Goal: Task Accomplishment & Management: Use online tool/utility

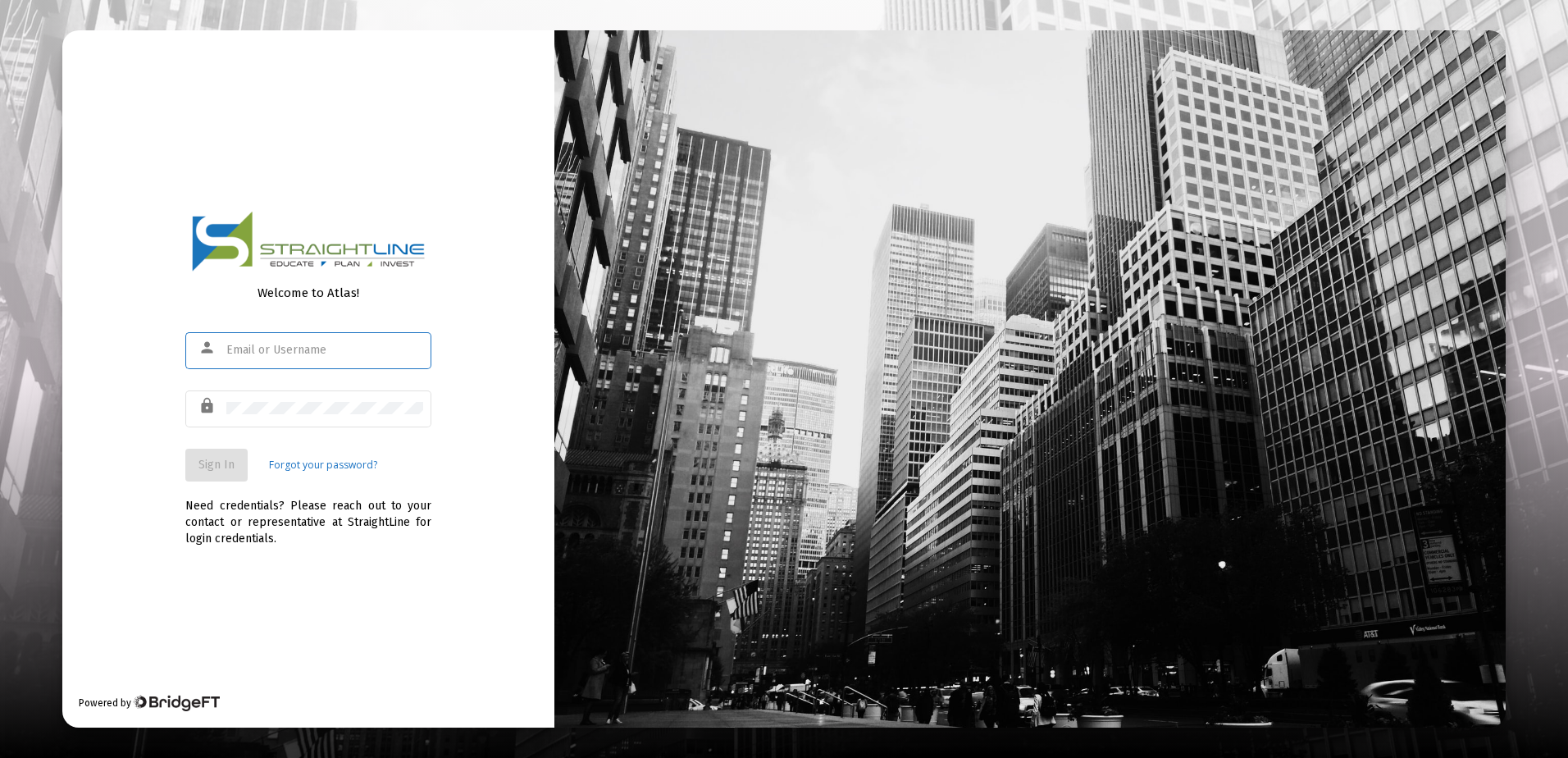
click at [304, 345] on input "text" at bounding box center [325, 350] width 196 height 13
type input "[EMAIL_ADDRESS][DOMAIN_NAME]"
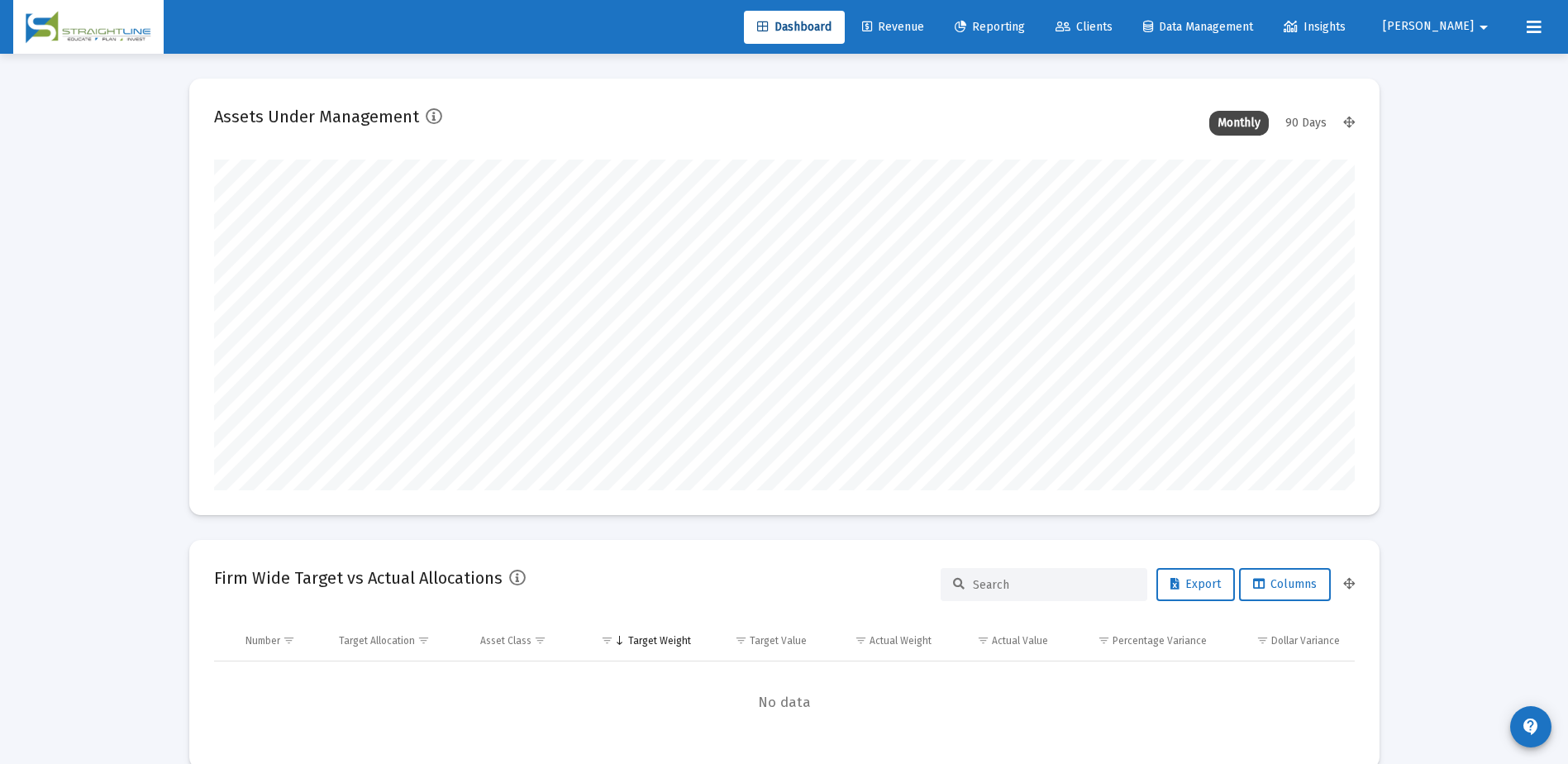
scroll to position [330, 614]
type input "[DATE]"
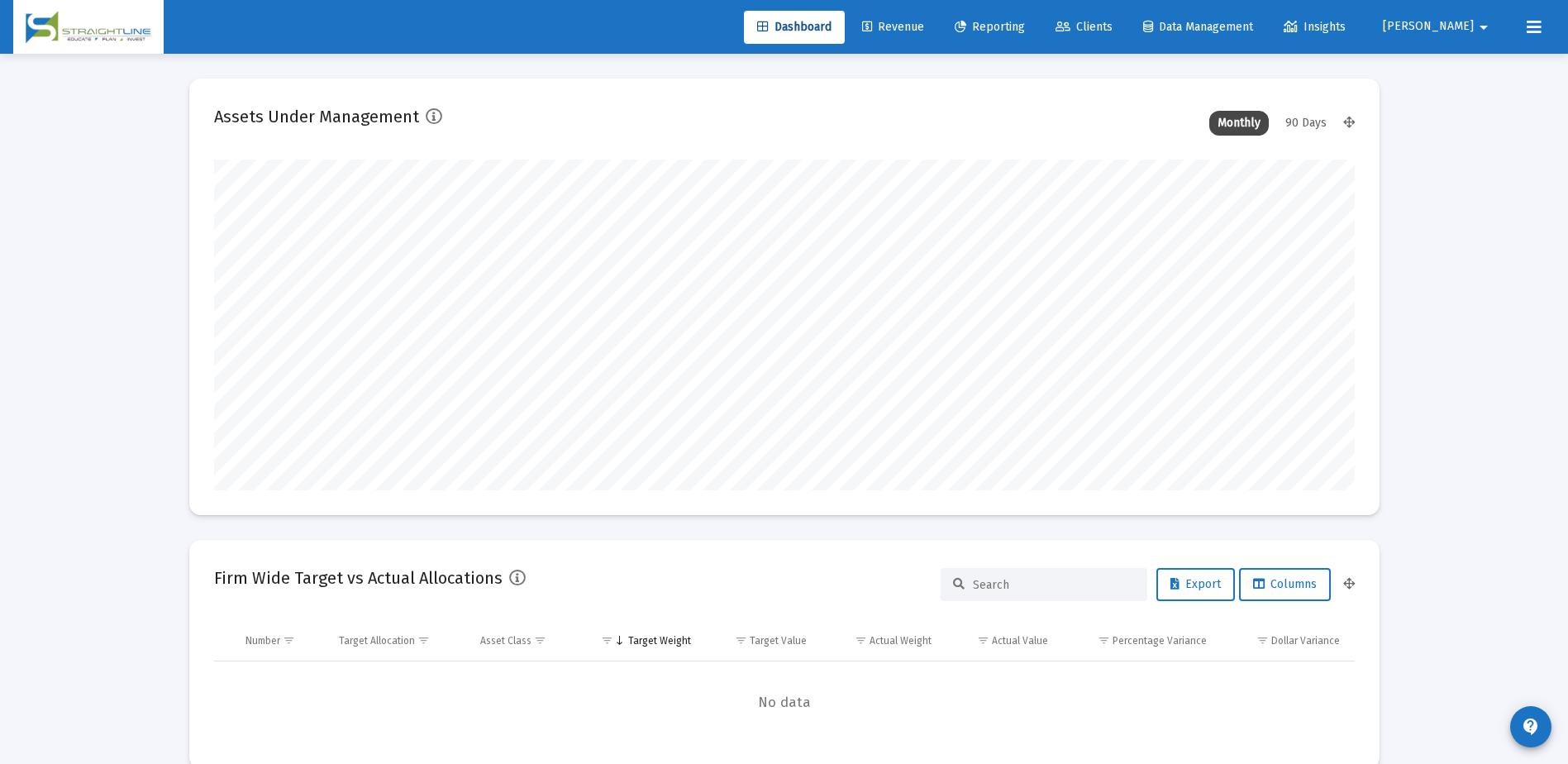
click at [832, 27] on span "Dashboard" at bounding box center [794, 27] width 75 height 14
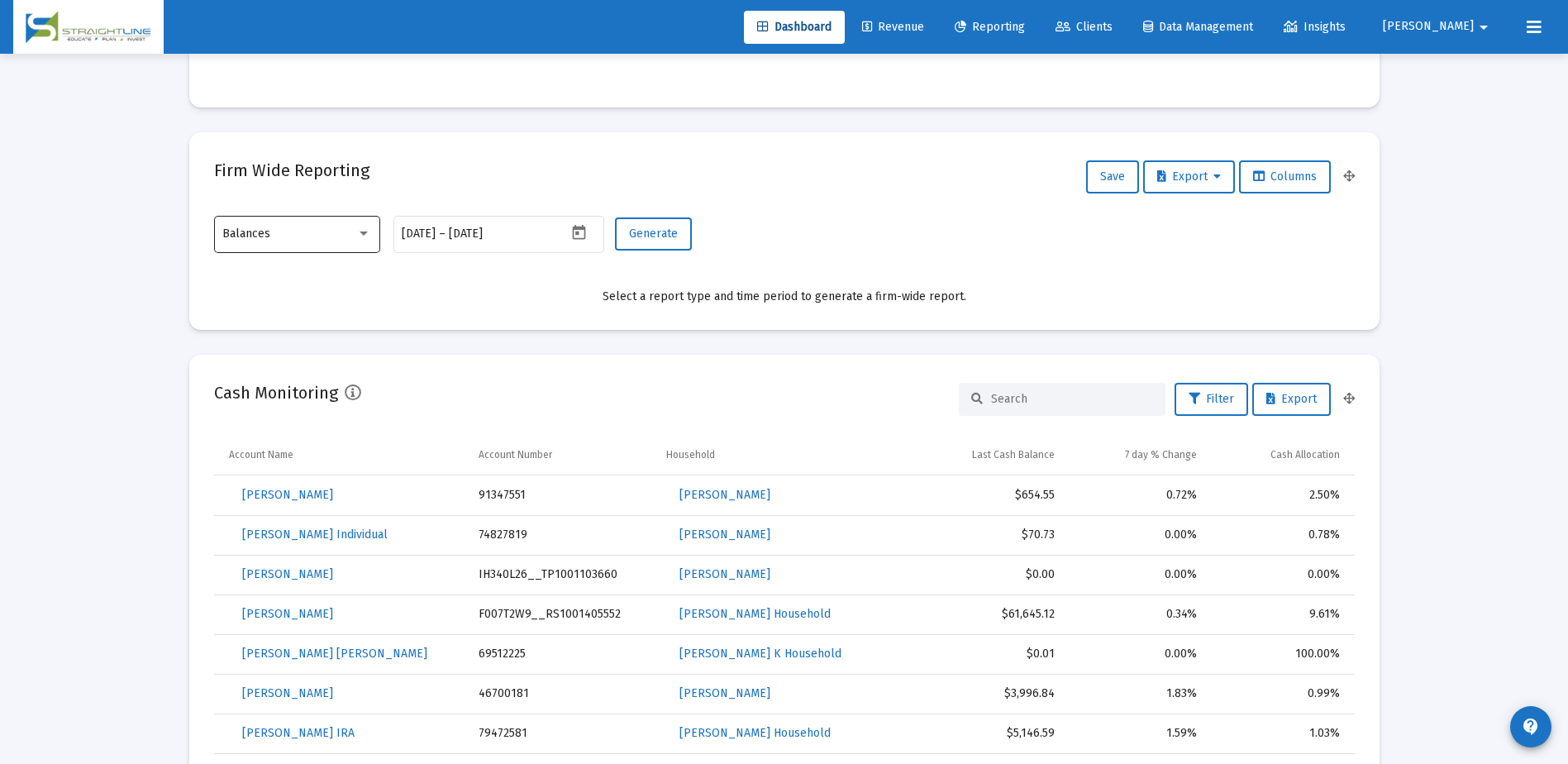
click at [361, 238] on div at bounding box center [364, 233] width 15 height 13
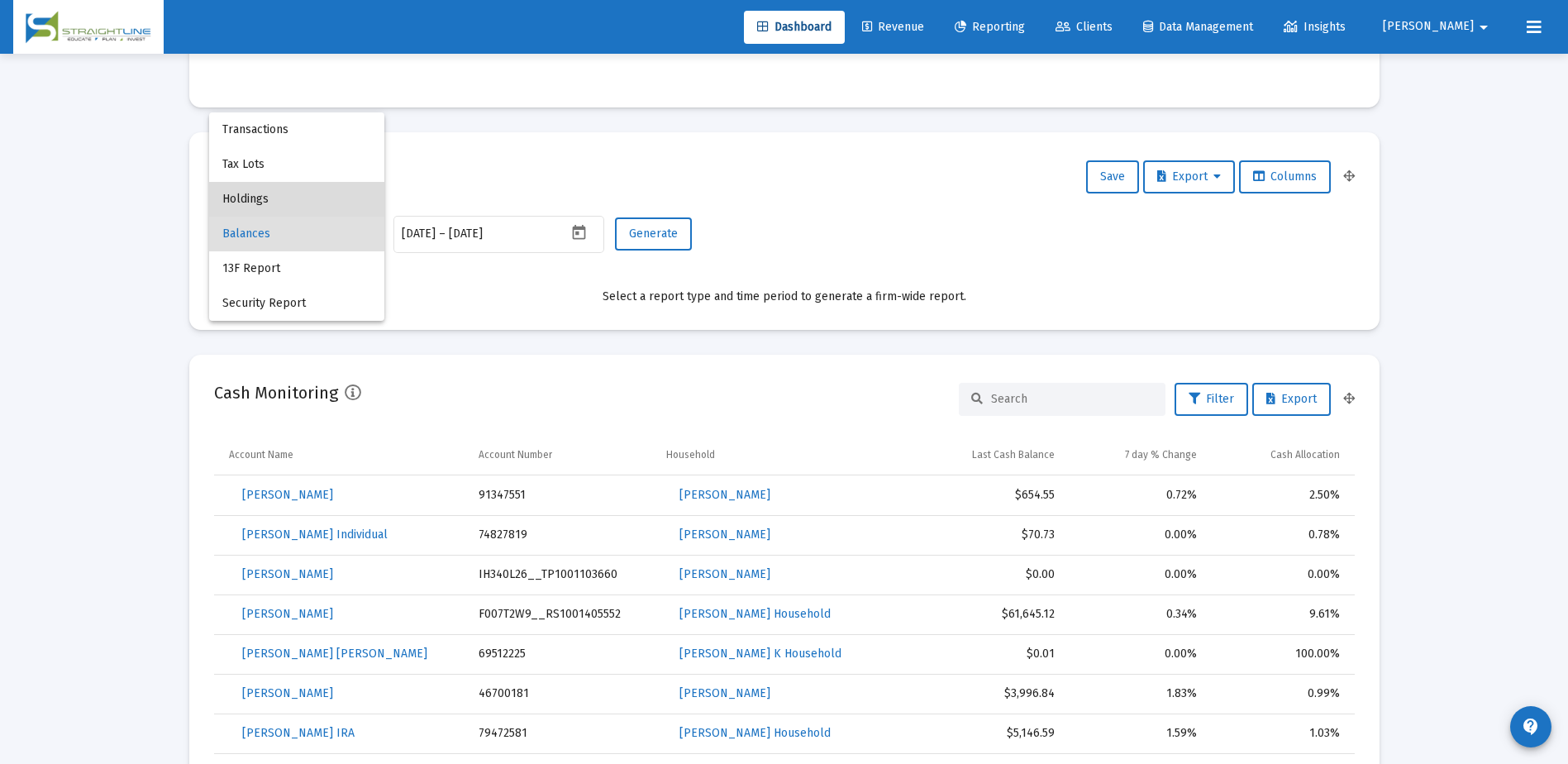
click at [286, 202] on span "Holdings" at bounding box center [296, 199] width 149 height 35
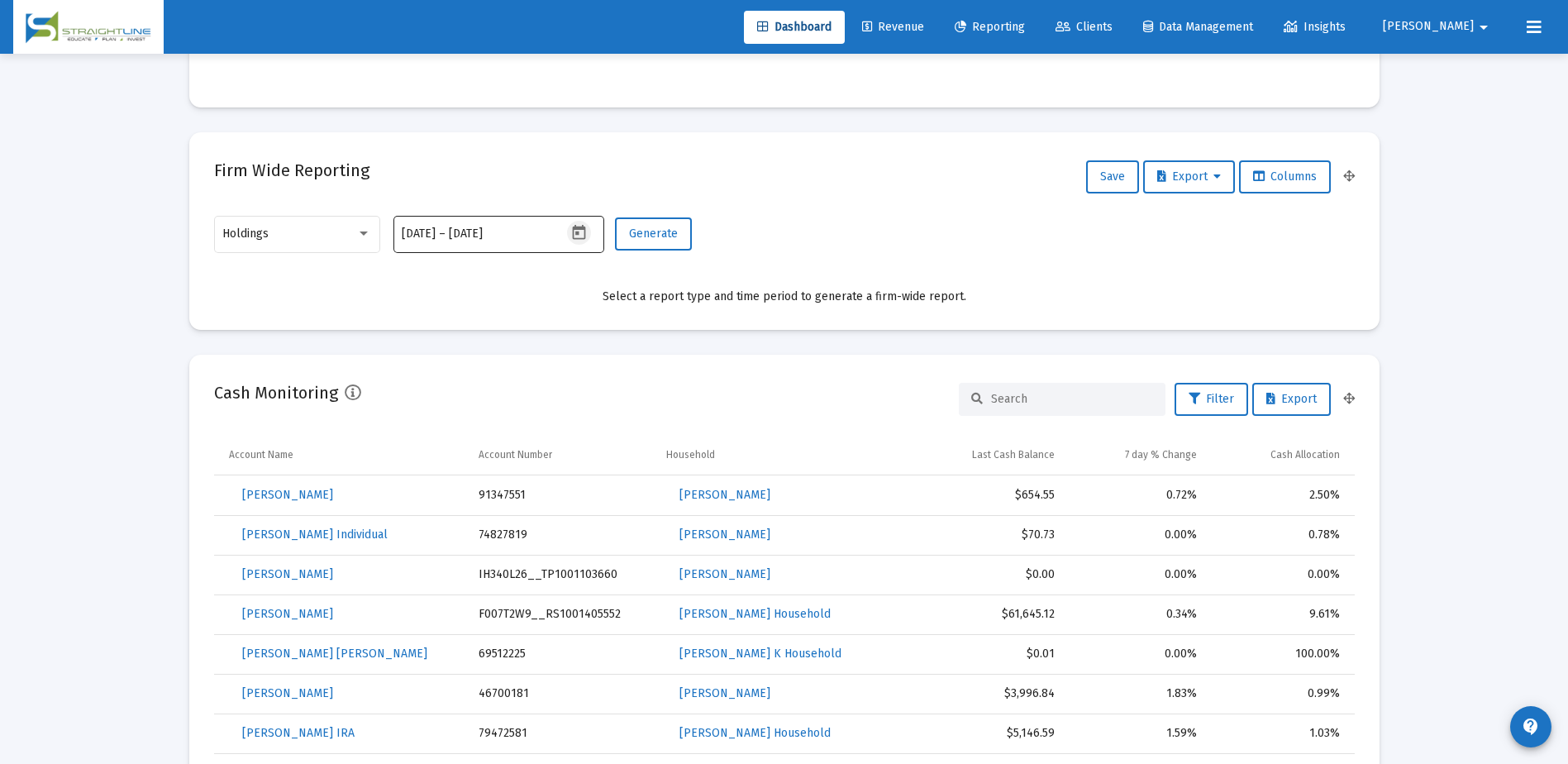
click at [580, 234] on icon "Open calendar" at bounding box center [579, 232] width 17 height 17
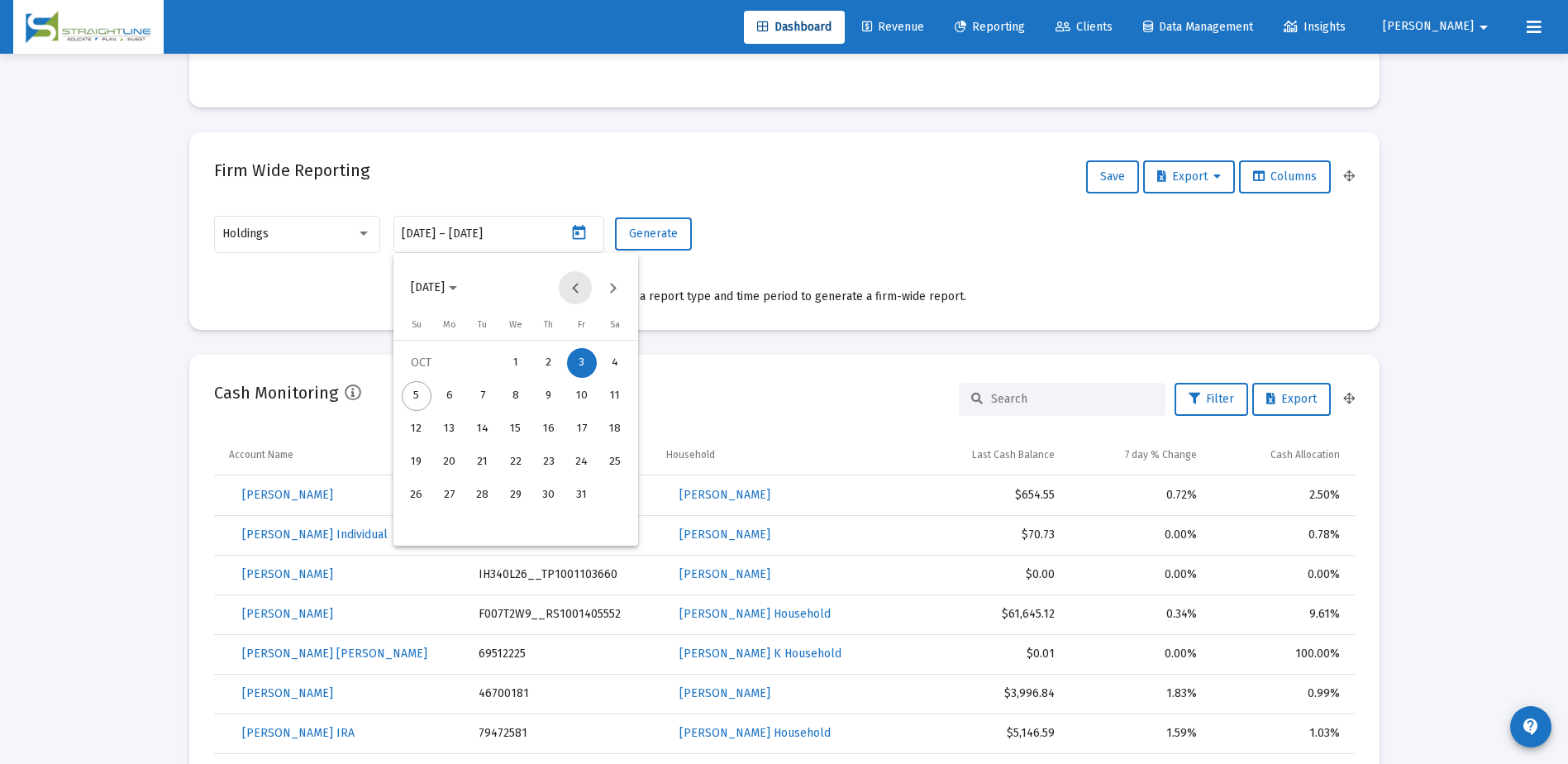
click at [578, 289] on button "Previous month" at bounding box center [575, 287] width 33 height 33
click at [457, 292] on span "[DATE]" at bounding box center [433, 287] width 46 height 14
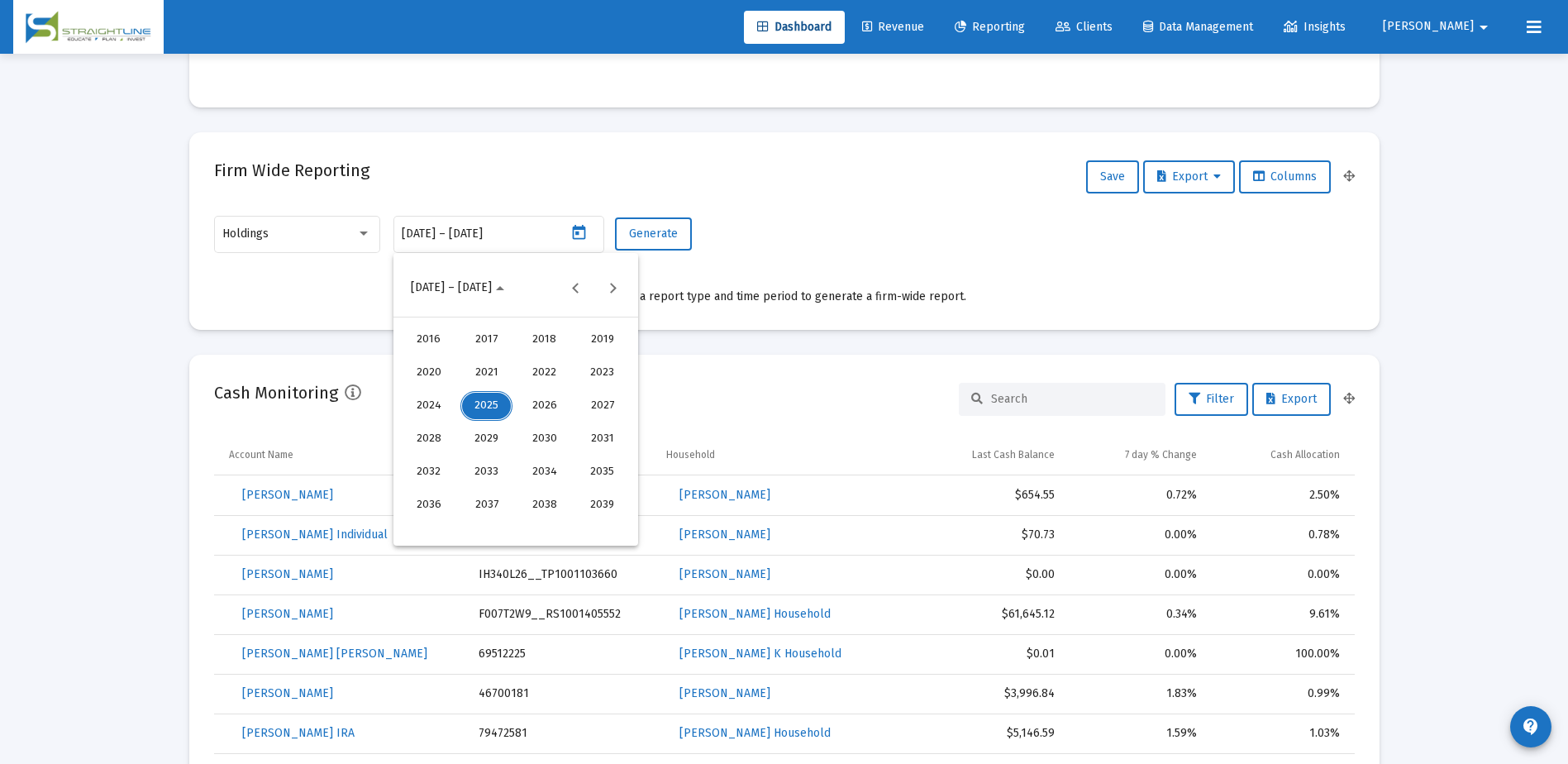
click at [593, 373] on div "2023" at bounding box center [602, 373] width 52 height 30
click at [535, 432] on div "NOV" at bounding box center [545, 438] width 52 height 30
click at [544, 486] on div "30" at bounding box center [548, 495] width 30 height 30
type input "[DATE]"
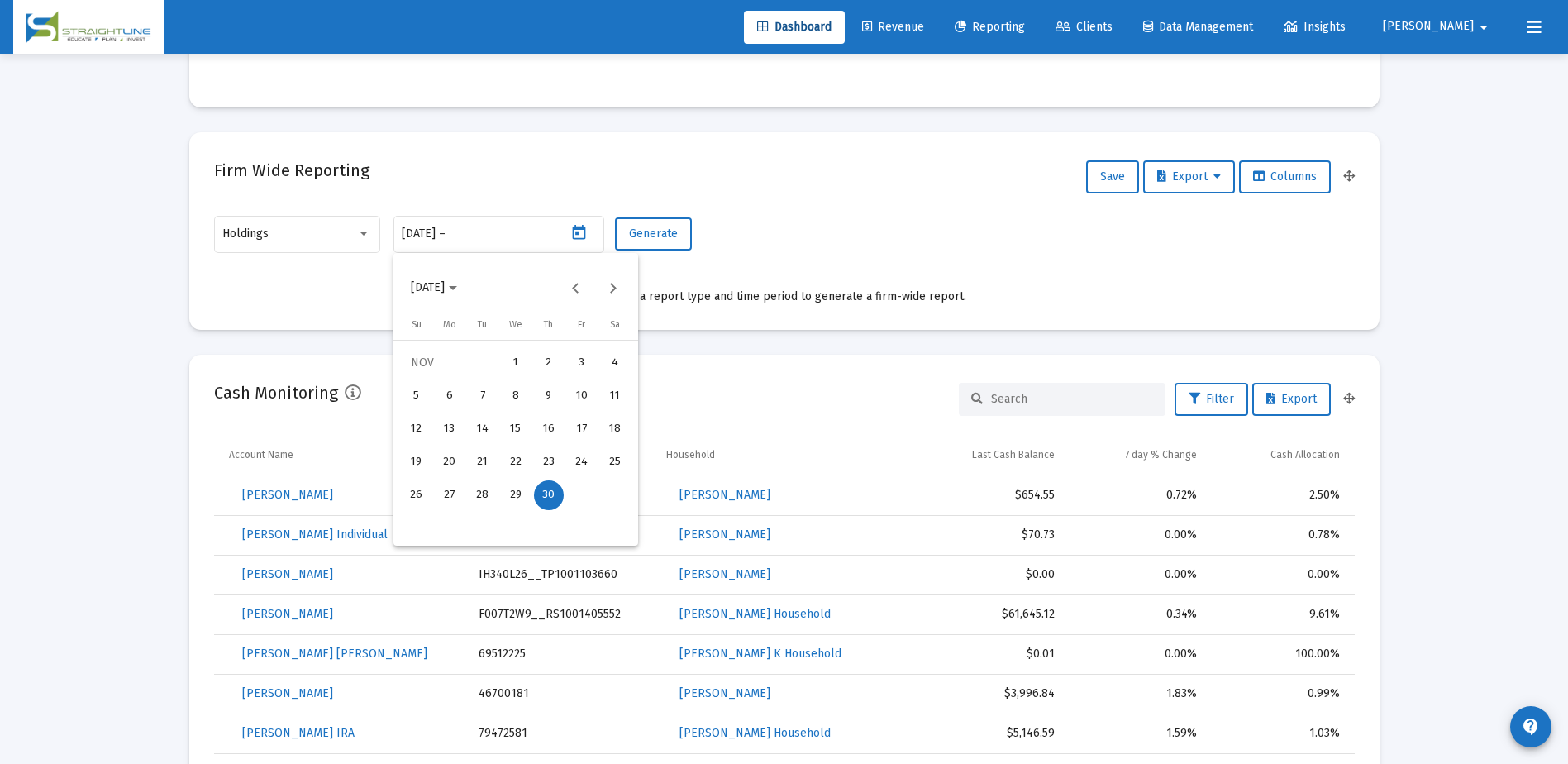
click at [554, 497] on div "30" at bounding box center [548, 495] width 30 height 30
type input "[DATE]"
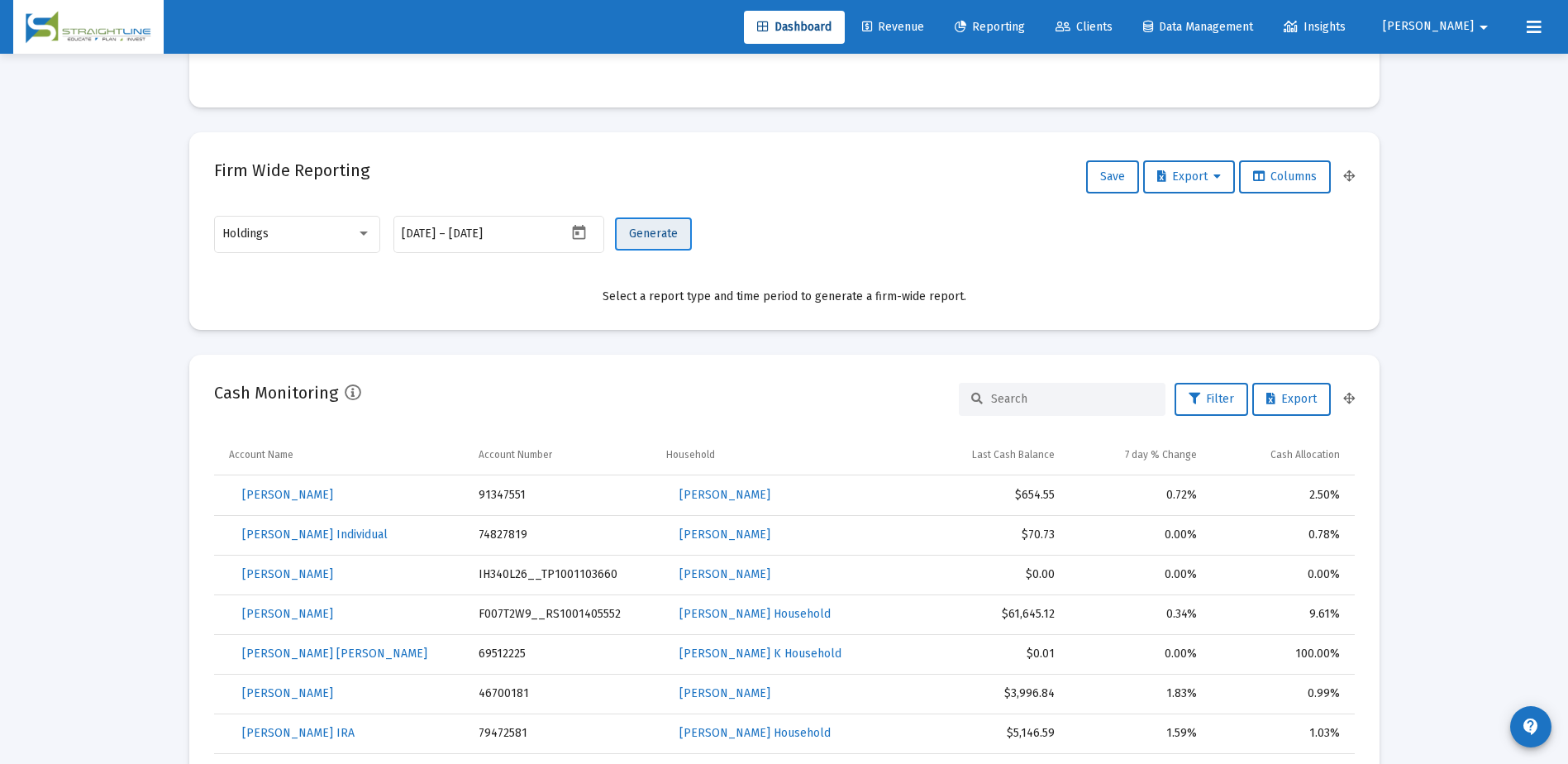
click at [668, 237] on span "Generate" at bounding box center [653, 234] width 49 height 14
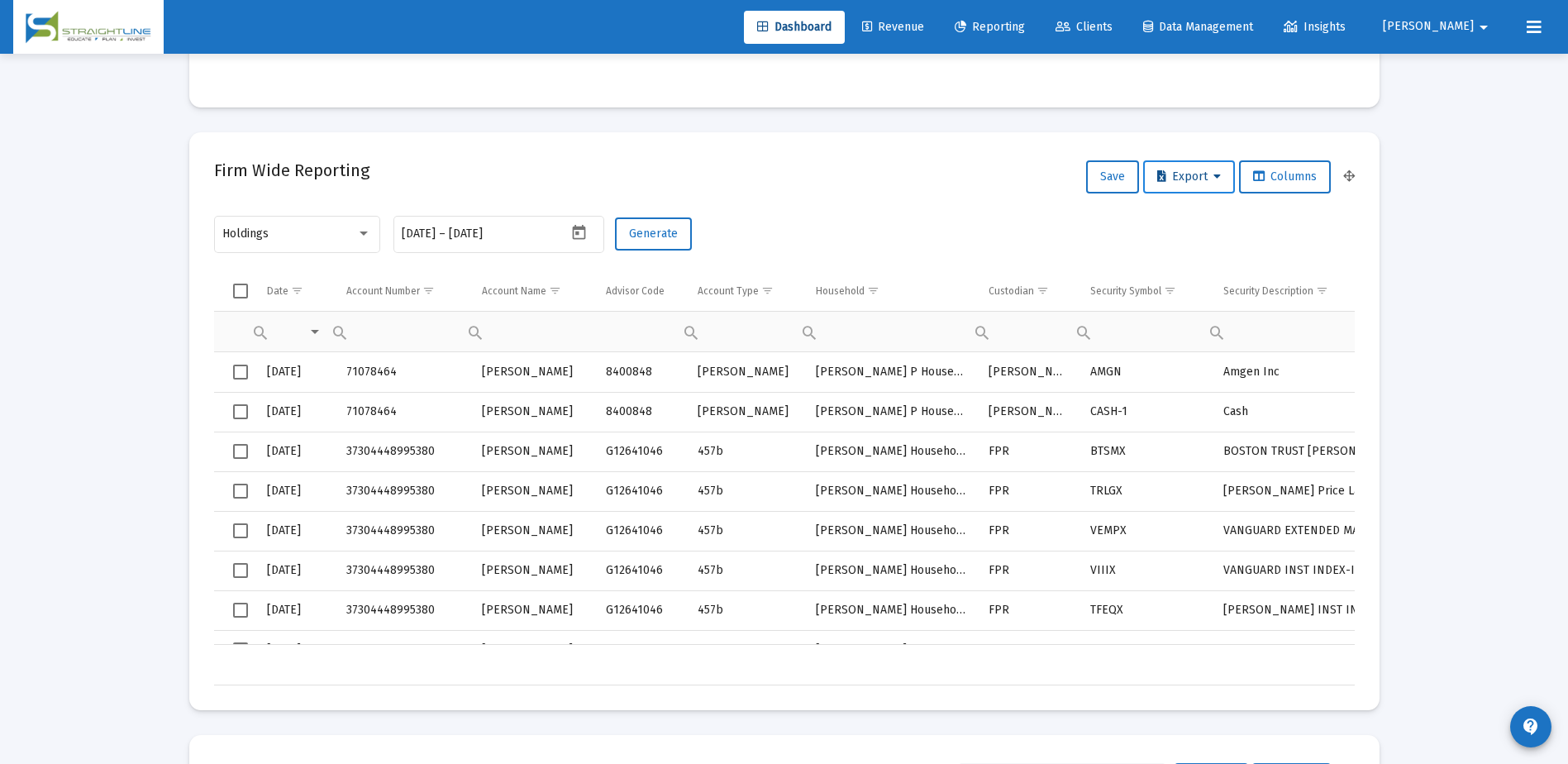
click at [1201, 177] on span "Export" at bounding box center [1189, 176] width 64 height 14
click at [1197, 218] on button "Export All Rows" at bounding box center [1193, 220] width 113 height 40
click at [577, 231] on icon "Open calendar" at bounding box center [580, 232] width 14 height 15
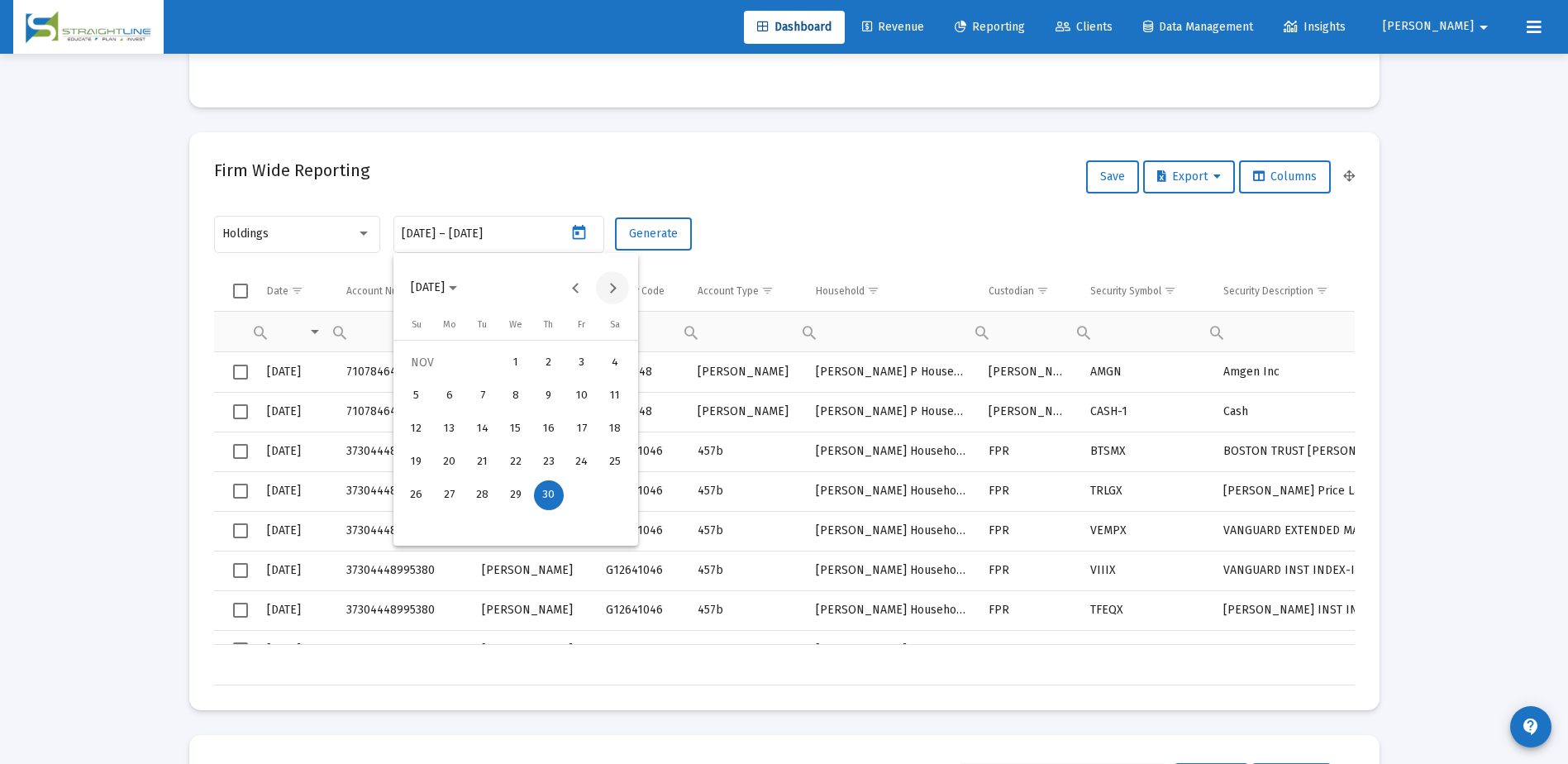
click at [614, 289] on button "Next month" at bounding box center [612, 287] width 33 height 33
click at [581, 501] on div "29" at bounding box center [581, 495] width 30 height 30
type input "[DATE]"
click at [578, 488] on div "29" at bounding box center [581, 495] width 30 height 30
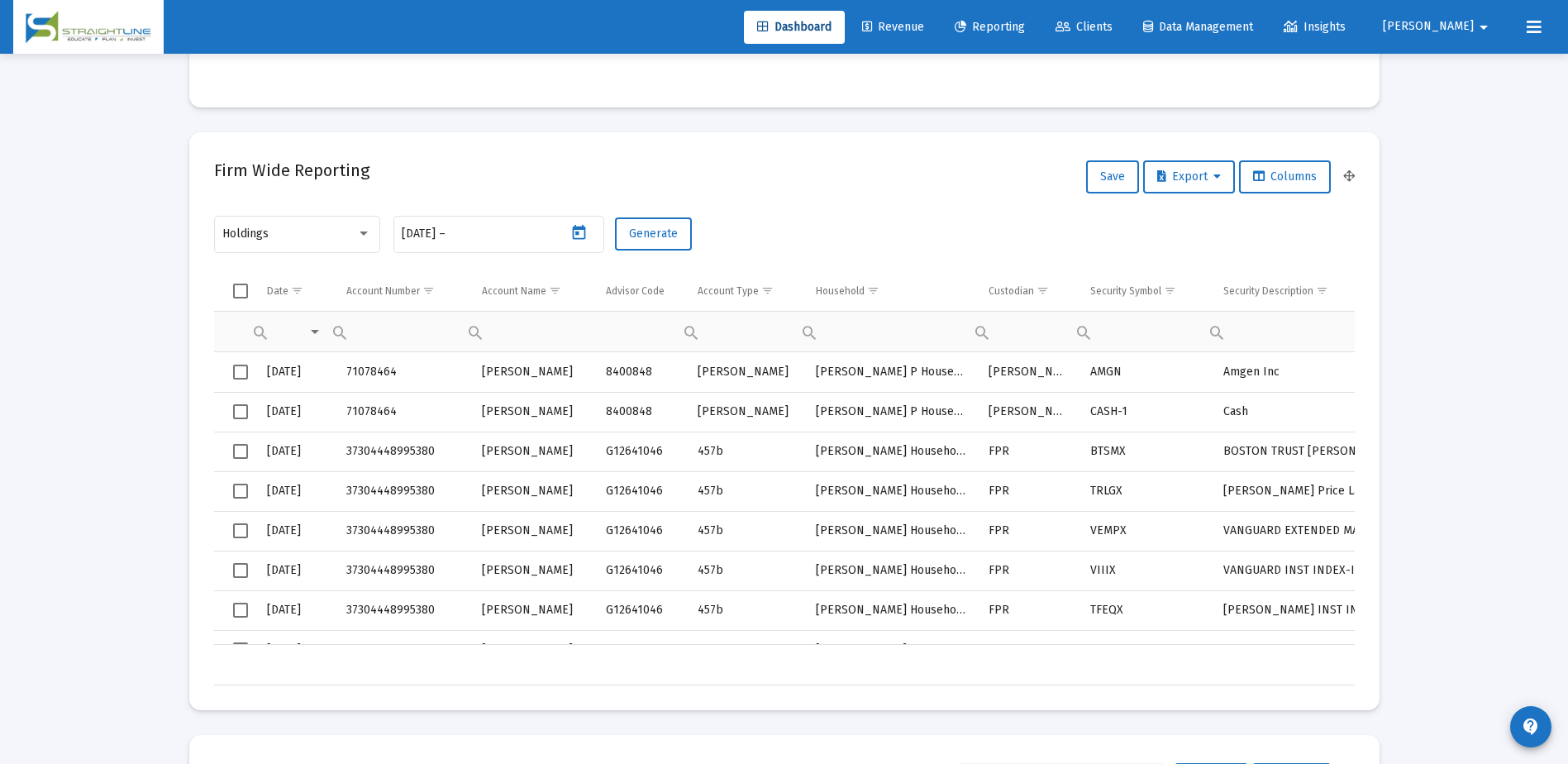
type input "[DATE]"
click at [655, 228] on span "Generate" at bounding box center [653, 234] width 49 height 14
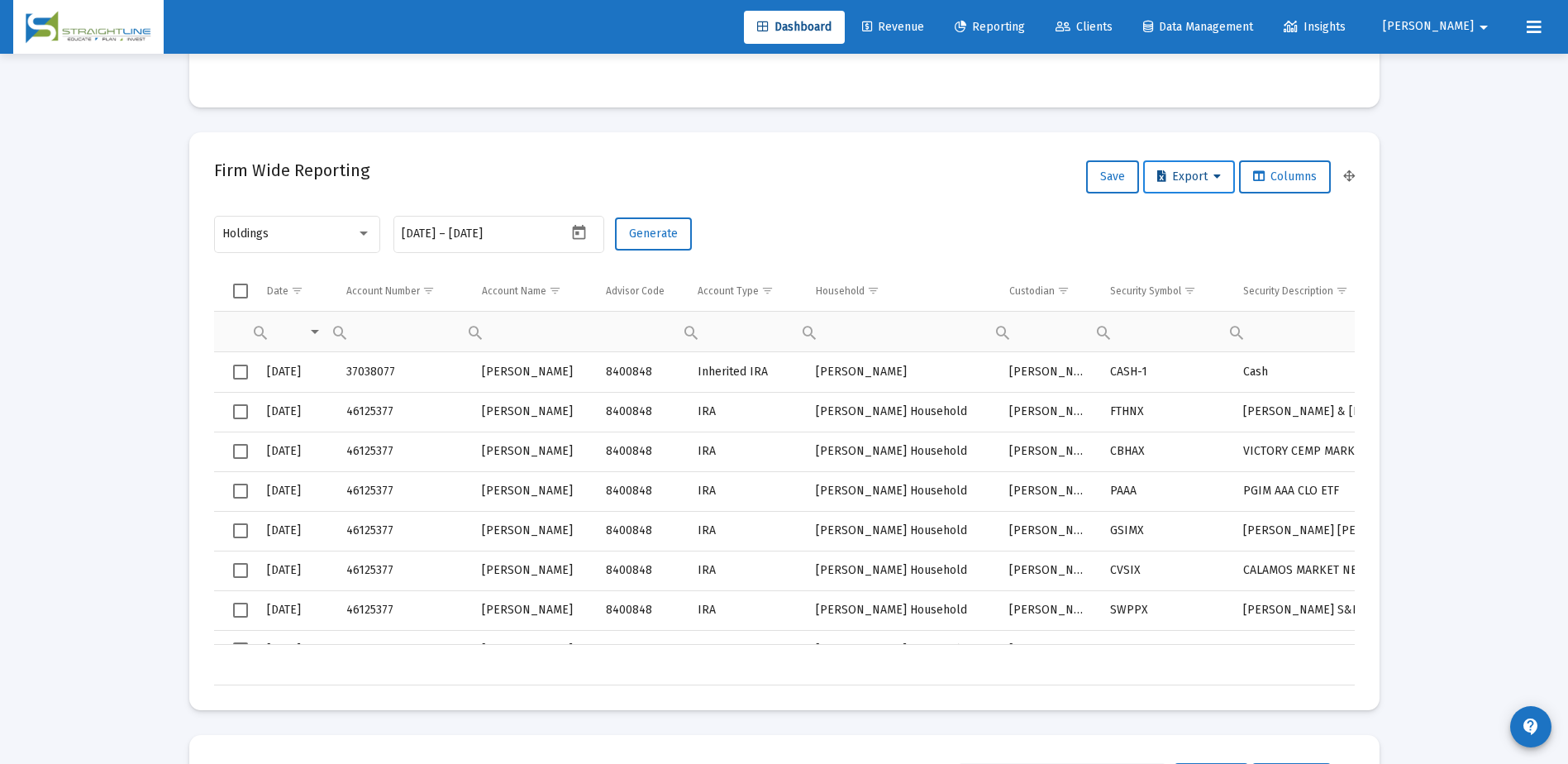
click at [1200, 189] on button "Export" at bounding box center [1189, 176] width 92 height 33
click at [1194, 225] on button "Export All Rows" at bounding box center [1193, 220] width 113 height 40
